Goal: Information Seeking & Learning: Learn about a topic

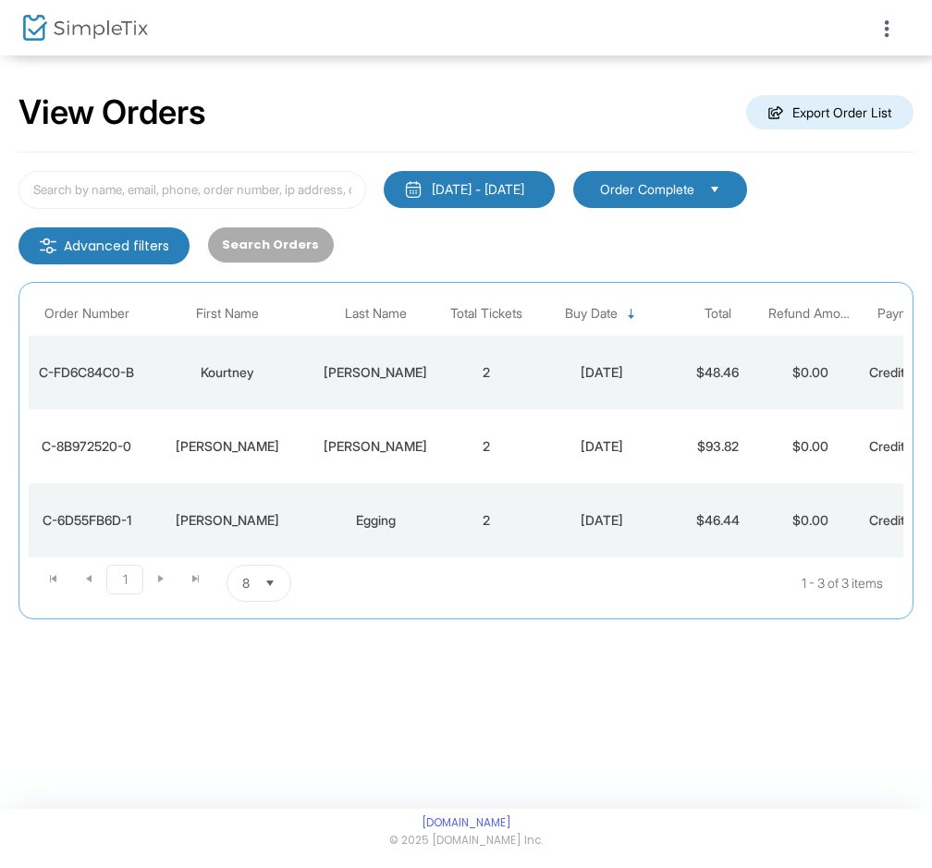
click at [74, 248] on m-button "Advanced filters" at bounding box center [103, 245] width 171 height 37
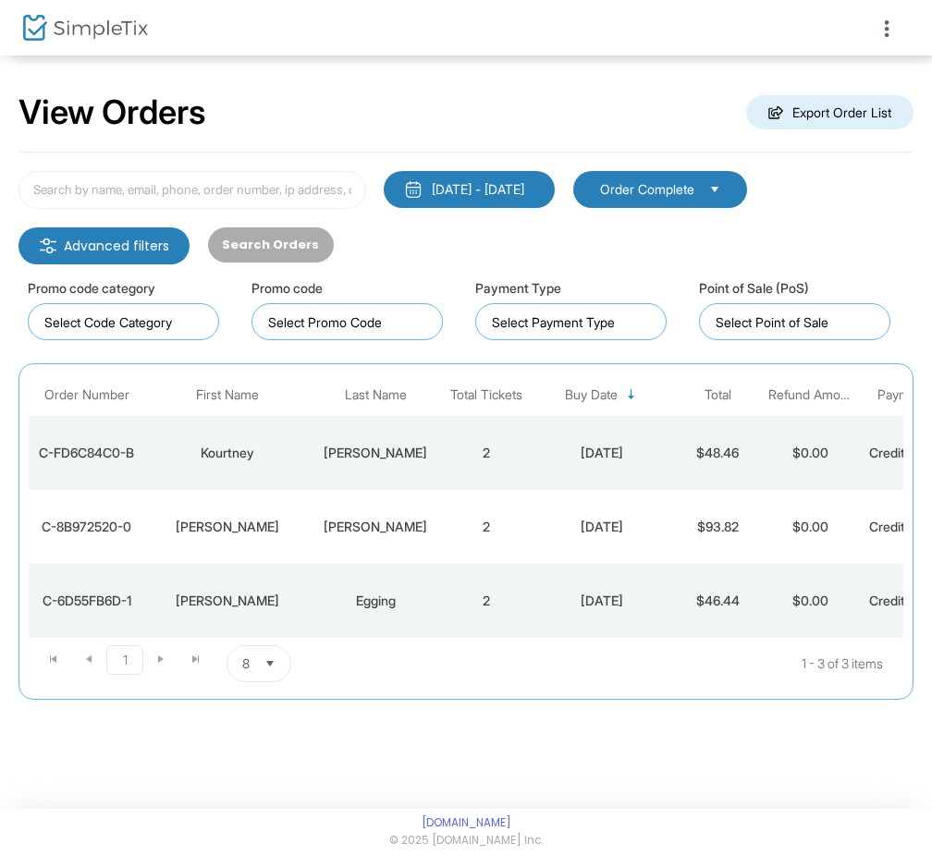
click at [72, 246] on m-button "Advanced filters" at bounding box center [103, 245] width 171 height 37
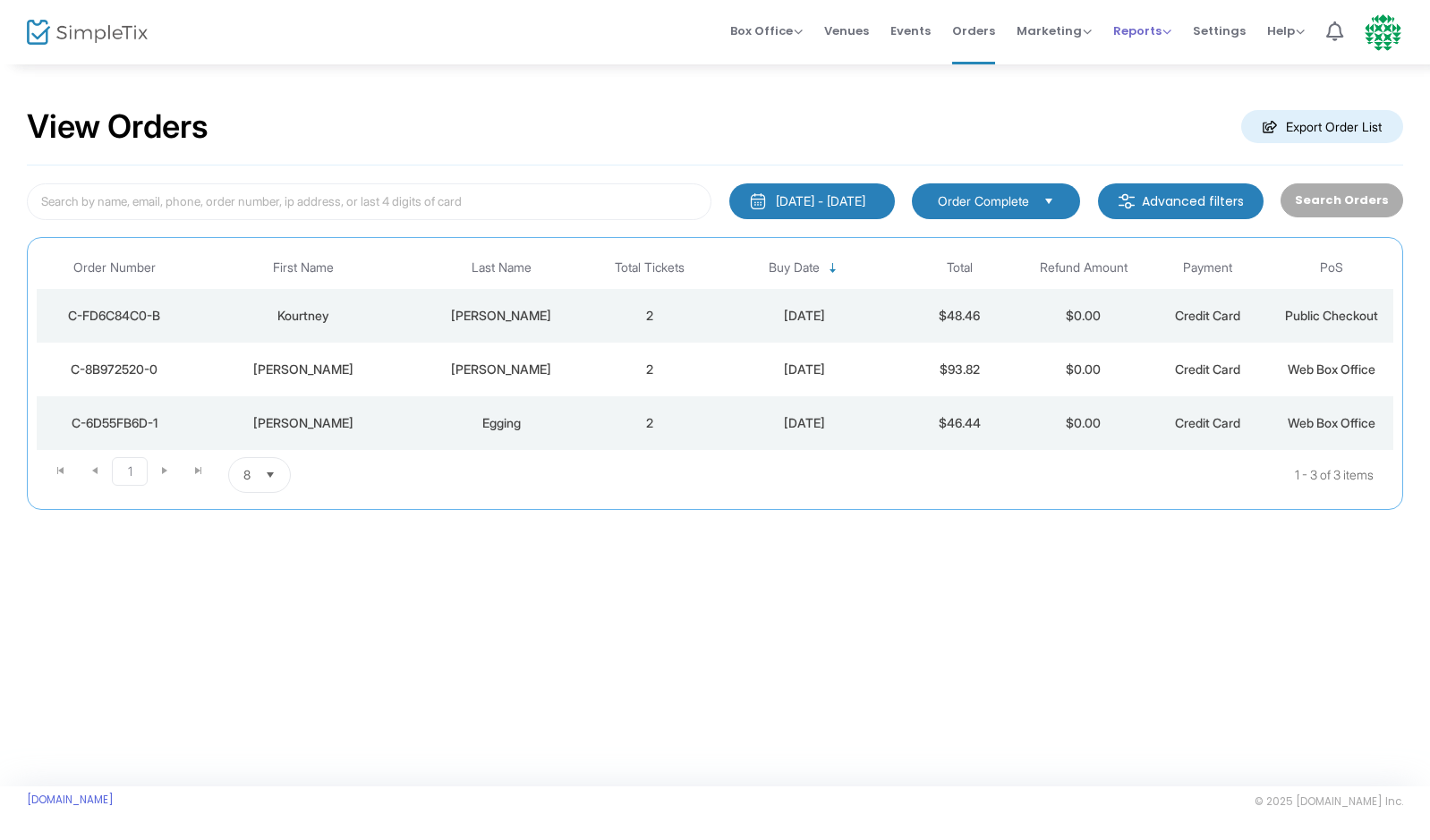
click at [901, 38] on span "Reports" at bounding box center [1142, 31] width 58 height 17
click at [901, 95] on li "Sales Reports" at bounding box center [1171, 95] width 116 height 35
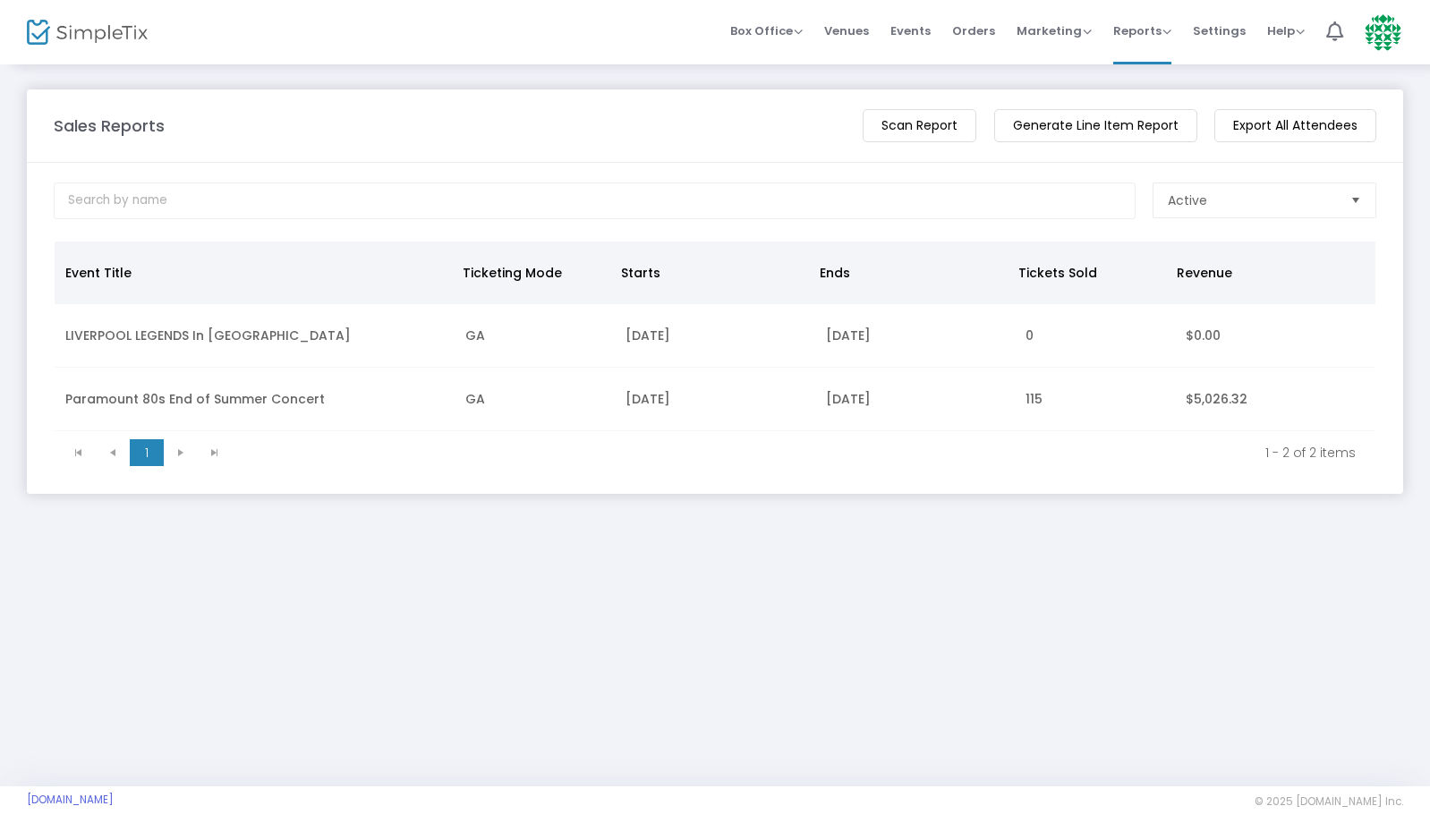
click at [200, 404] on td "Paramount 80s End of Summer Concert" at bounding box center [254, 400] width 400 height 64
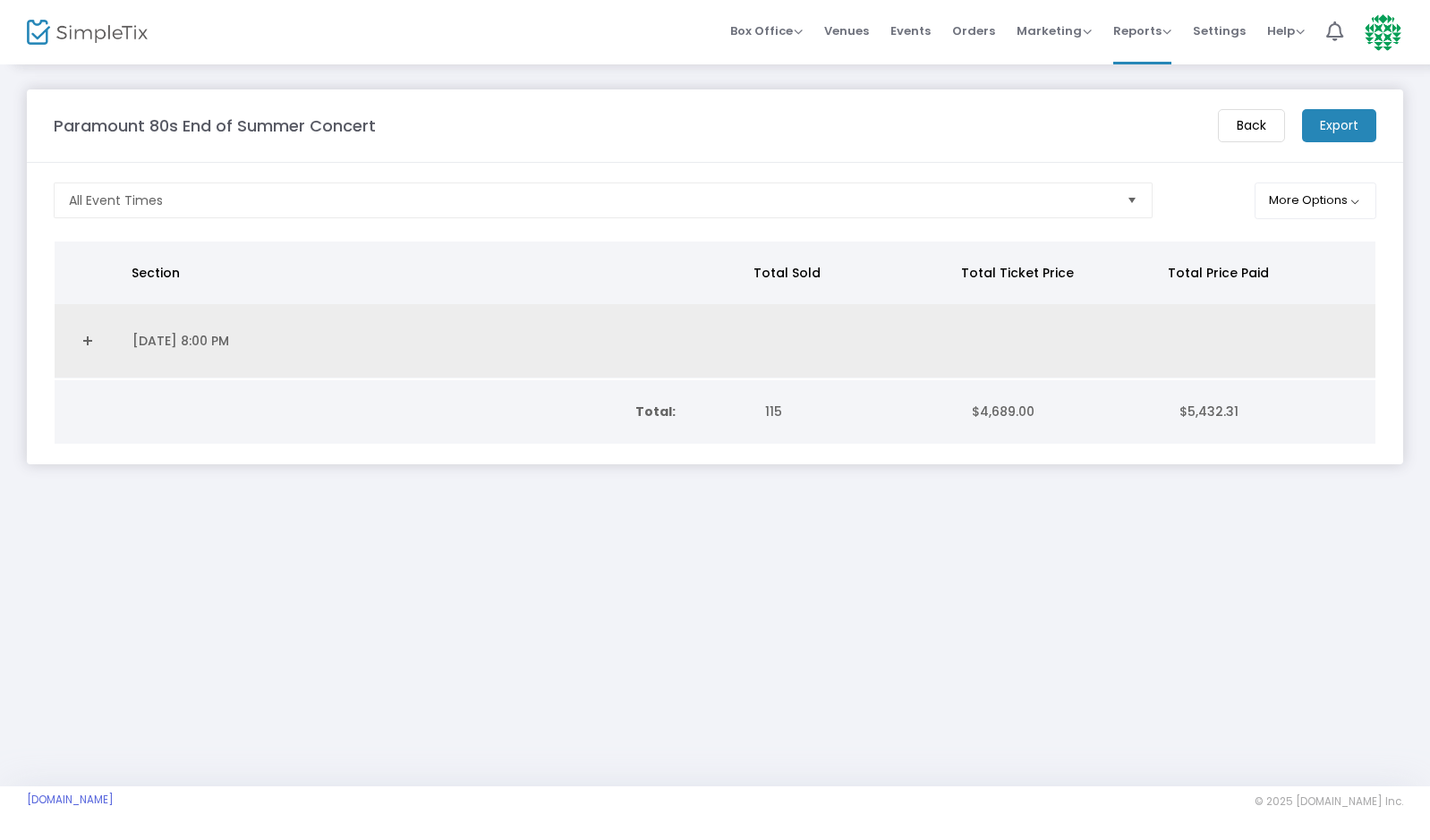
click at [177, 342] on td "[DATE] 8:00 PM" at bounding box center [436, 341] width 627 height 75
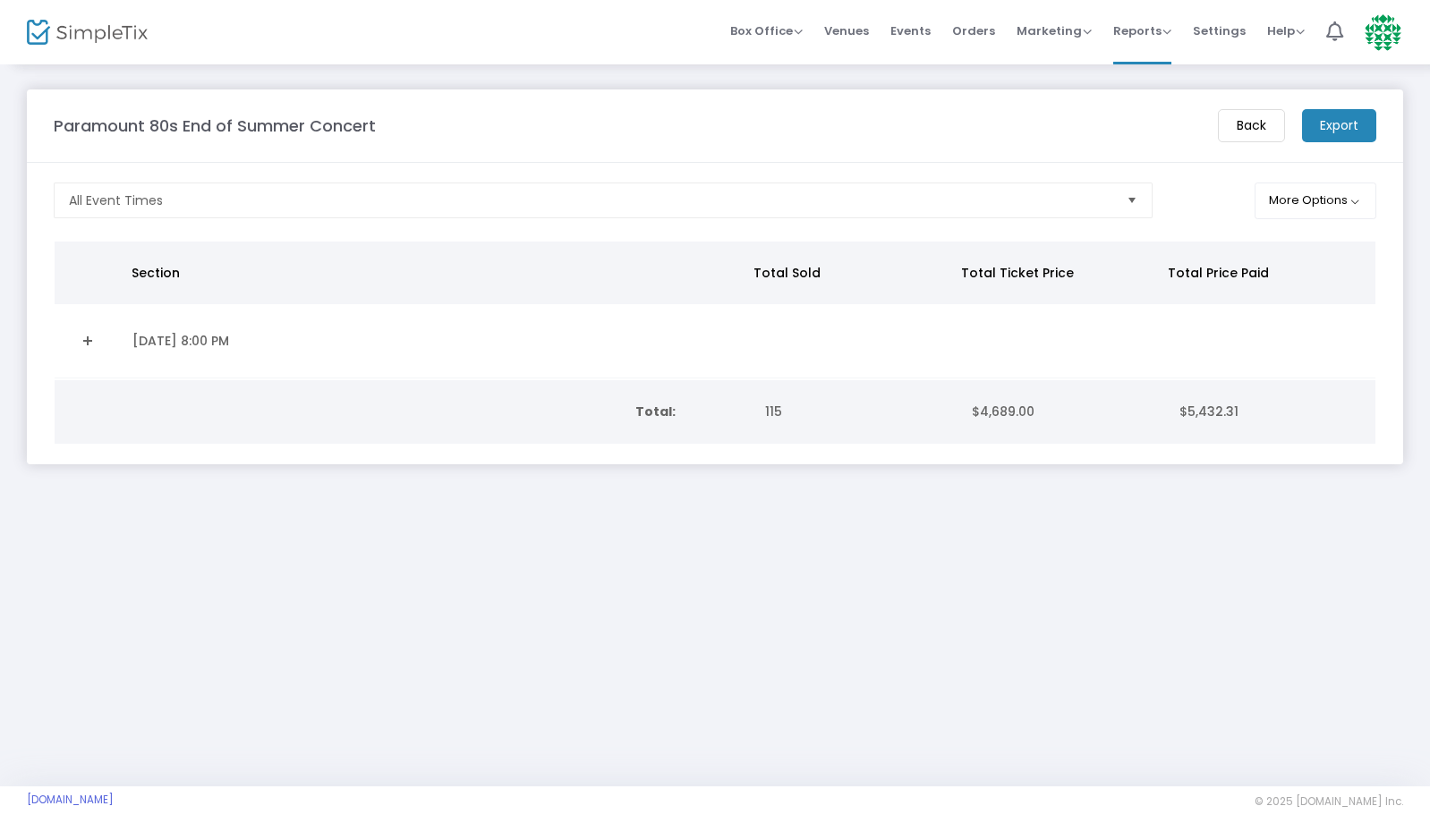
click at [98, 342] on link "Expand Details" at bounding box center [87, 341] width 46 height 29
